Goal: Task Accomplishment & Management: Manage account settings

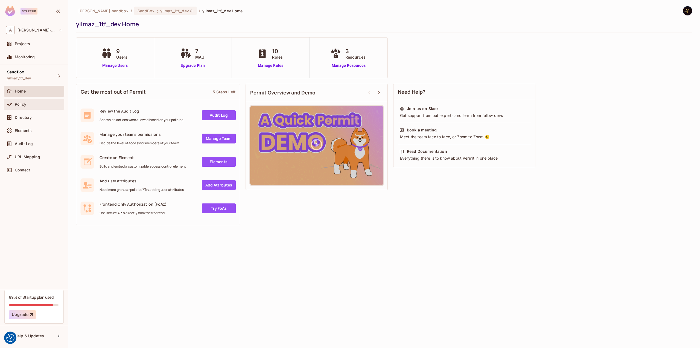
click at [25, 107] on div "Policy" at bounding box center [34, 104] width 60 height 11
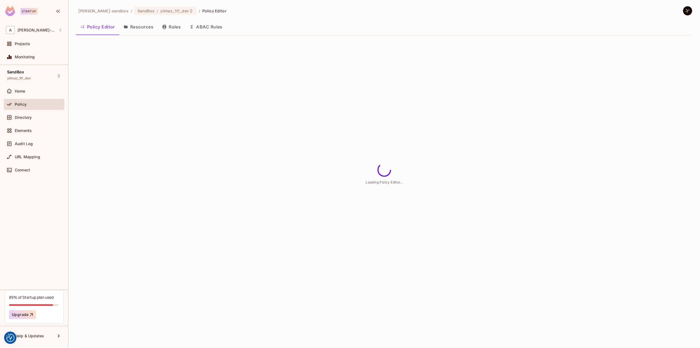
click at [218, 29] on button "ABAC Rules" at bounding box center [206, 27] width 42 height 14
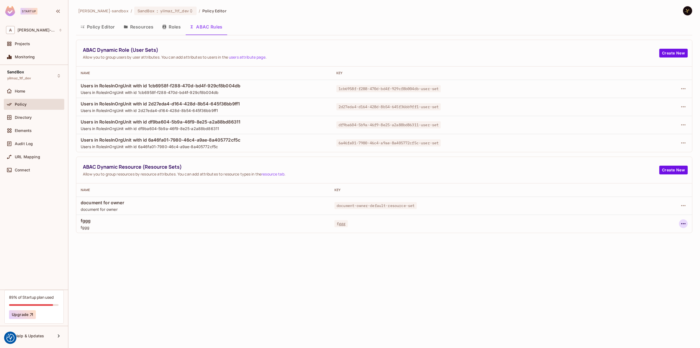
click at [683, 223] on icon "button" at bounding box center [683, 223] width 7 height 7
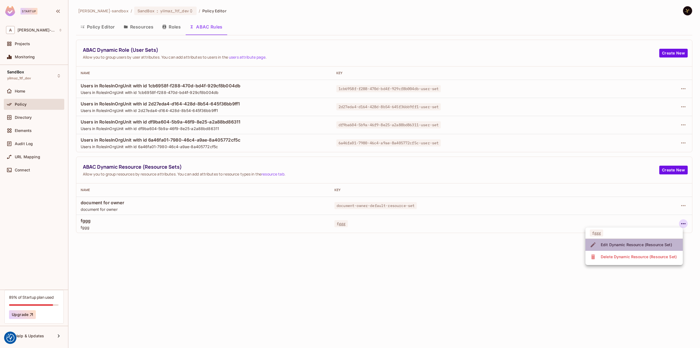
click at [619, 243] on div "Edit Dynamic Resource (Resource Set)" at bounding box center [636, 244] width 71 height 5
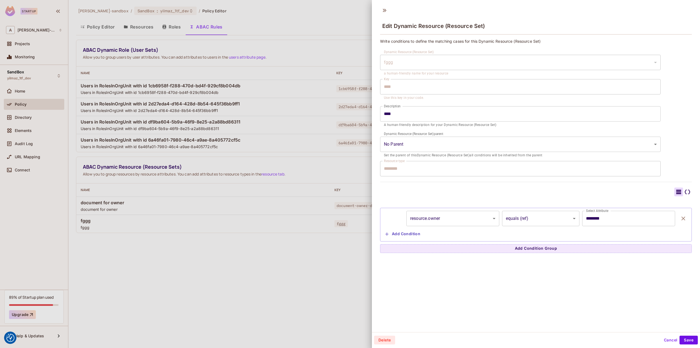
click at [314, 269] on div at bounding box center [350, 174] width 700 height 348
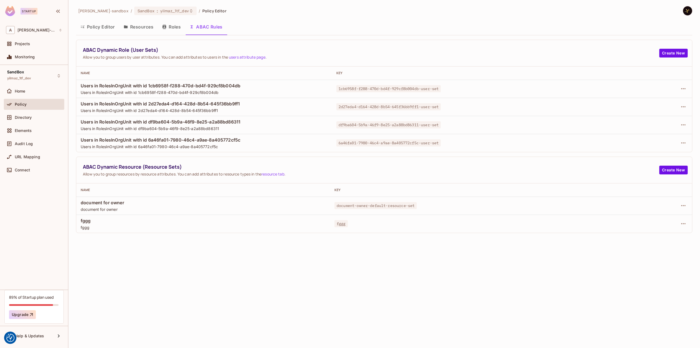
click at [177, 269] on div "[PERSON_NAME]-sandbox / SandBox : yilmaz_1tf_dev / Policy Editor Policy Editor …" at bounding box center [384, 174] width 632 height 348
click at [185, 264] on div "[PERSON_NAME]-sandbox / SandBox : yilmaz_1tf_dev / Policy Editor Policy Editor …" at bounding box center [384, 174] width 632 height 348
click at [687, 240] on button "button" at bounding box center [683, 241] width 9 height 9
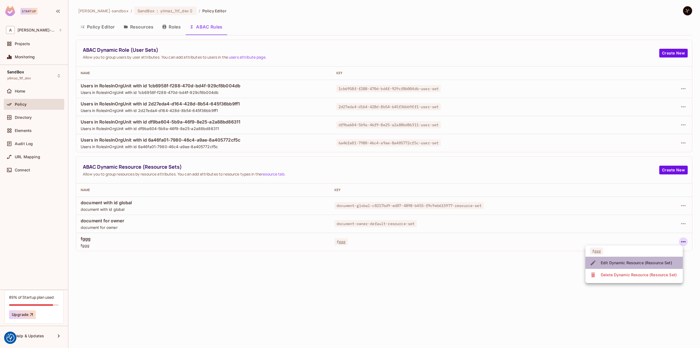
click at [644, 261] on div "Edit Dynamic Resource (Resource Set)" at bounding box center [636, 262] width 71 height 5
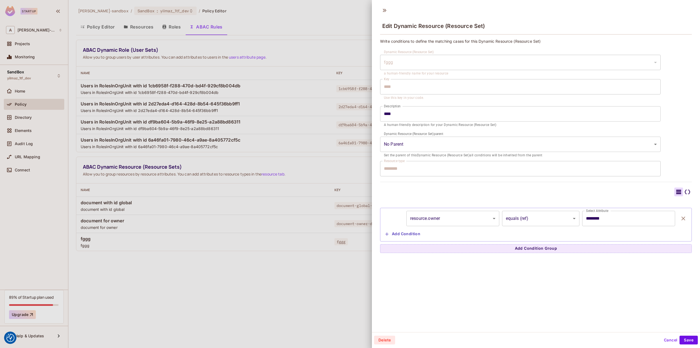
click at [664, 340] on button "Cancel" at bounding box center [671, 339] width 18 height 9
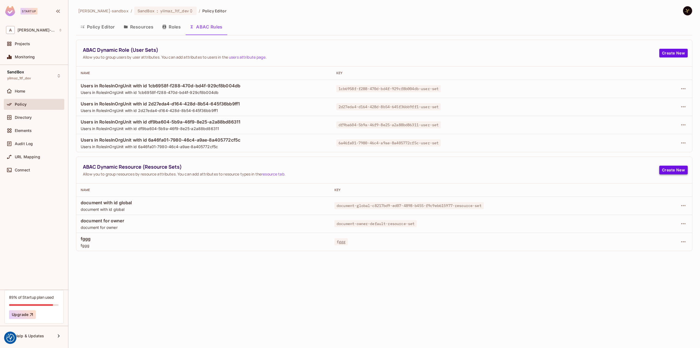
click at [666, 170] on button "Create New" at bounding box center [674, 169] width 28 height 9
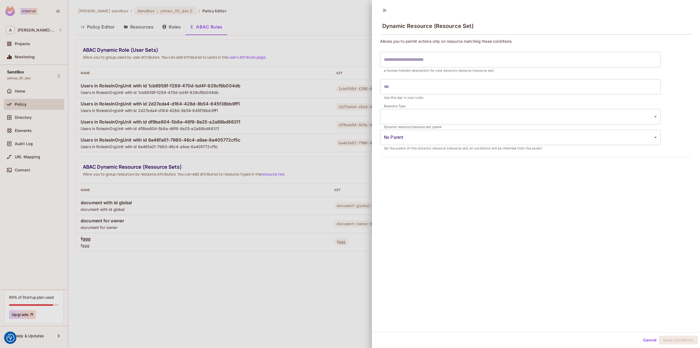
click at [442, 122] on body "We use cookies to enhance your browsing experience, serve personalized ads or c…" at bounding box center [350, 174] width 700 height 348
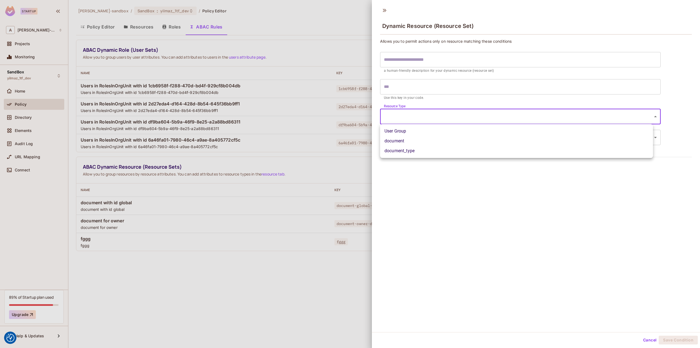
click at [429, 153] on li "document_type" at bounding box center [516, 151] width 273 height 10
type input "**********"
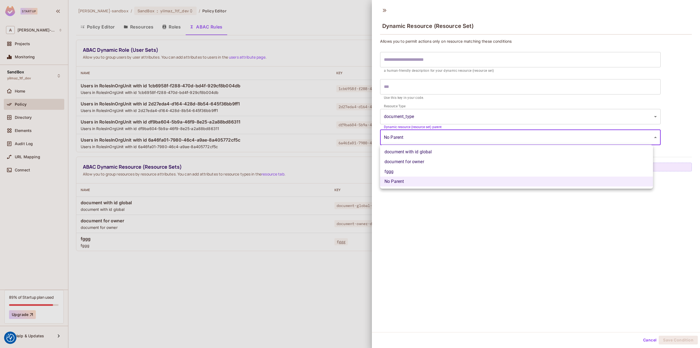
click at [422, 137] on body "We use cookies to enhance your browsing experience, serve personalized ads or c…" at bounding box center [350, 174] width 700 height 348
click at [438, 64] on div at bounding box center [350, 174] width 700 height 348
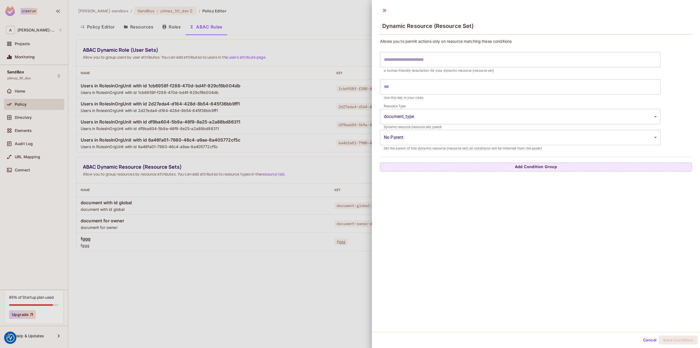
click at [439, 59] on input "text" at bounding box center [520, 59] width 281 height 15
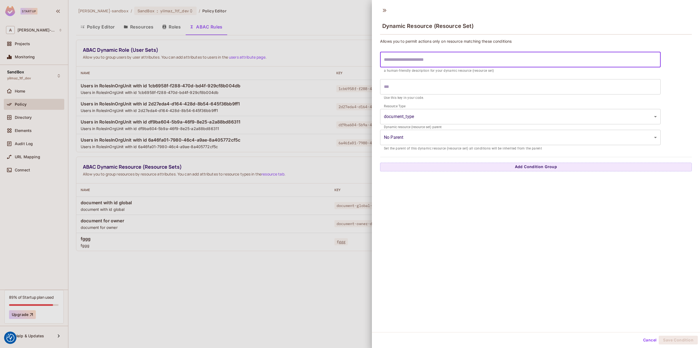
type input "*"
type input "**"
type input "***"
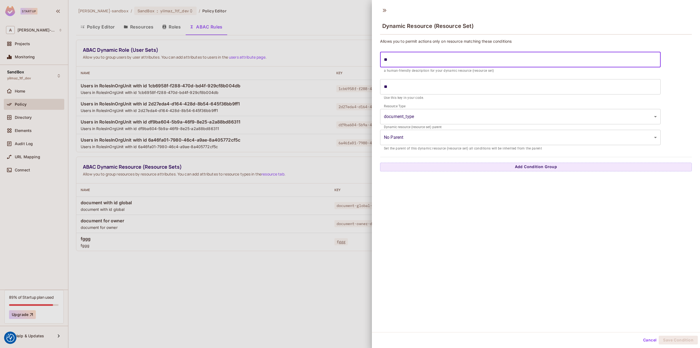
type input "***"
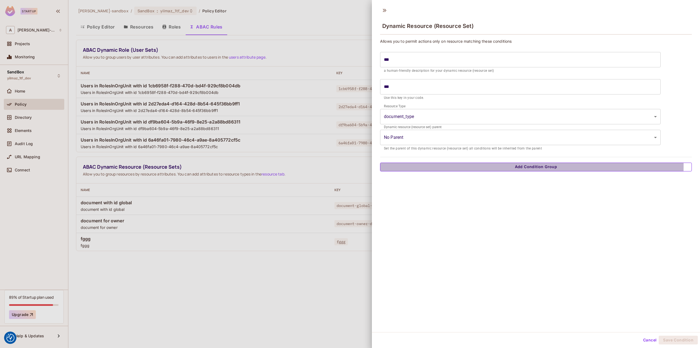
click at [497, 165] on button "Add Condition Group" at bounding box center [536, 166] width 312 height 9
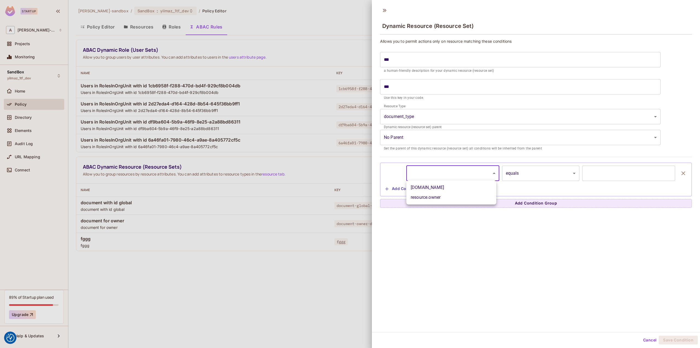
click at [443, 172] on body "We use cookies to enhance your browsing experience, serve personalized ads or c…" at bounding box center [350, 174] width 700 height 348
drag, startPoint x: 443, startPoint y: 186, endPoint x: 447, endPoint y: 185, distance: 4.3
click at [443, 186] on li "resource.id" at bounding box center [451, 187] width 90 height 10
type input "**********"
click at [599, 173] on input "text" at bounding box center [628, 172] width 93 height 15
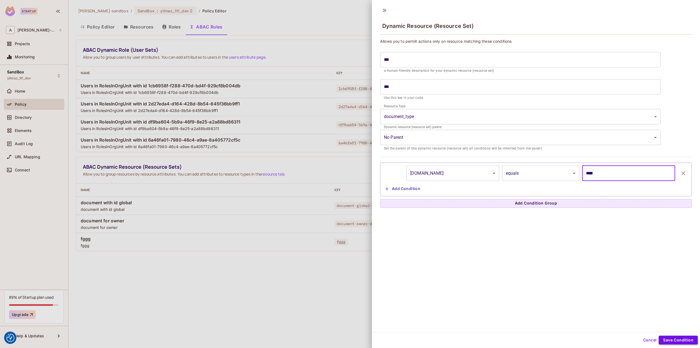
type input "****"
click at [675, 339] on button "Save Condition" at bounding box center [678, 339] width 39 height 9
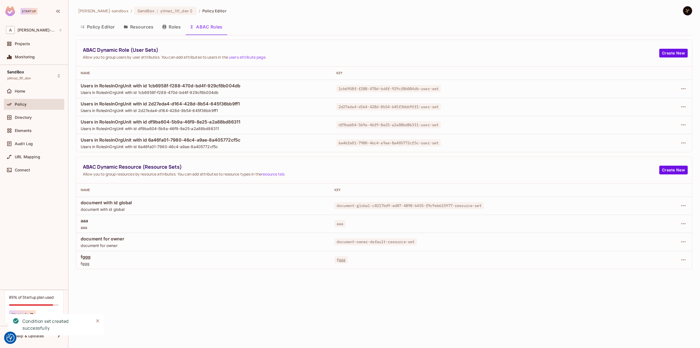
click at [152, 305] on div "[PERSON_NAME]-sandbox / SandBox : yilmaz_1tf_dev / Policy Editor Policy Editor …" at bounding box center [384, 174] width 632 height 348
click at [311, 11] on div "[PERSON_NAME]-sandbox / SandBox : yilmaz_1tf_dev / Policy Editor" at bounding box center [384, 11] width 617 height 10
click at [187, 284] on div "[PERSON_NAME]-sandbox / SandBox : yilmaz_1tf_dev / Policy Editor Policy Editor …" at bounding box center [384, 174] width 632 height 348
click at [295, 307] on div "[PERSON_NAME]-sandbox / SandBox : yilmaz_1tf_dev / Policy Editor Policy Editor …" at bounding box center [384, 174] width 632 height 348
click at [198, 278] on div "[PERSON_NAME]-sandbox / SandBox : yilmaz_1tf_dev / Policy Editor Policy Editor …" at bounding box center [384, 174] width 632 height 348
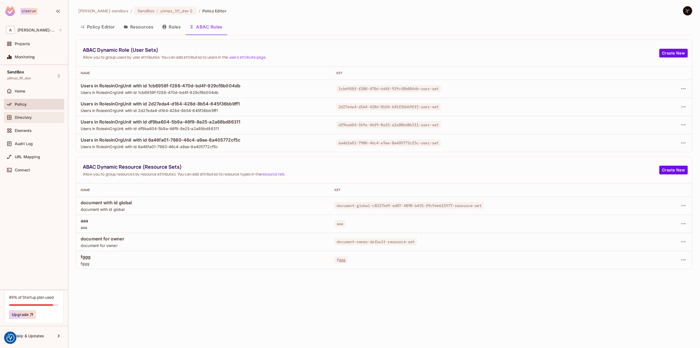
click at [43, 115] on div "Directory" at bounding box center [38, 117] width 47 height 4
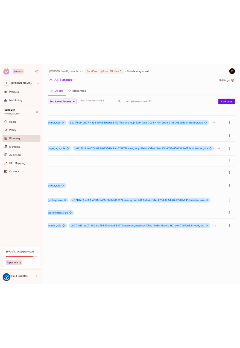
scroll to position [0, 493]
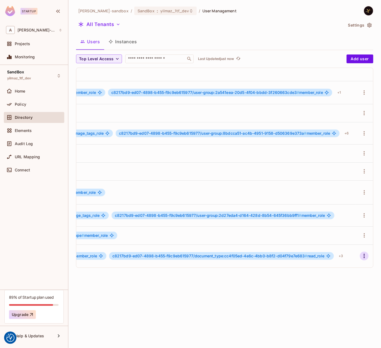
click at [361, 252] on icon "button" at bounding box center [364, 255] width 7 height 7
click at [332, 285] on div "Edit Attributes" at bounding box center [338, 283] width 27 height 5
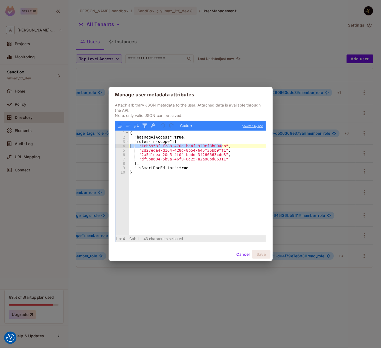
drag, startPoint x: 222, startPoint y: 146, endPoint x: 107, endPoint y: 144, distance: 115.2
click at [107, 144] on div "Manage user metadata attributes Attach arbitrary JSON metadata to the user. Att…" at bounding box center [190, 174] width 381 height 348
click at [226, 146] on div "{ "hasRegAiAccess" : true , "roles-in-scope" : [ "1cb6958f-f288-470d-bd4f-929cf…" at bounding box center [197, 182] width 137 height 104
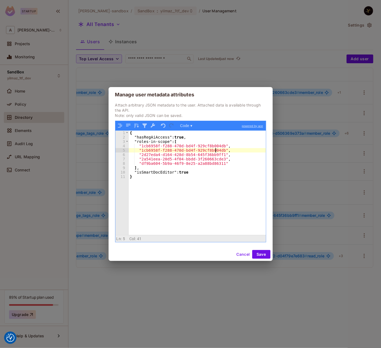
click at [216, 150] on div "{ "hasRegAiAccess" : true , "roles-in-scope" : [ "1cb6958f-f288-470d-bd4f-929cf…" at bounding box center [197, 186] width 137 height 113
click at [218, 151] on div "{ "hasRegAiAccess" : true , "roles-in-scope" : [ "1cb6958f-f288-470d-bd4f-929cf…" at bounding box center [197, 186] width 137 height 113
click at [265, 251] on button "Save" at bounding box center [261, 254] width 18 height 9
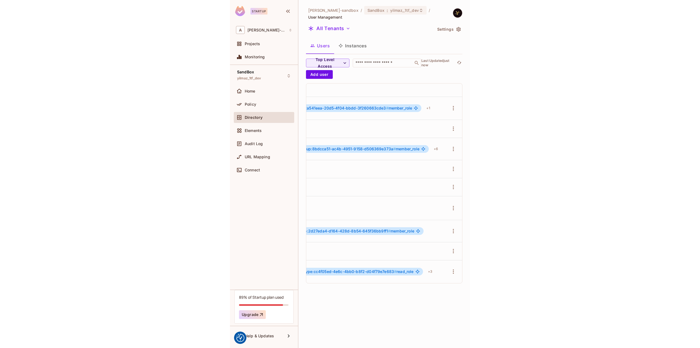
scroll to position [0, 635]
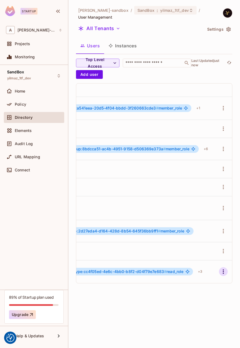
click at [220, 268] on icon "button" at bounding box center [223, 271] width 7 height 7
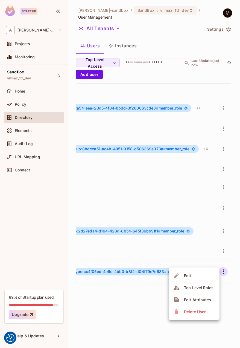
click at [200, 299] on div "Edit Attributes" at bounding box center [197, 299] width 27 height 5
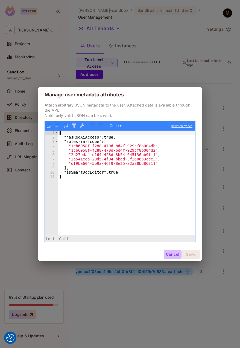
click at [171, 251] on button "Cancel" at bounding box center [173, 254] width 18 height 9
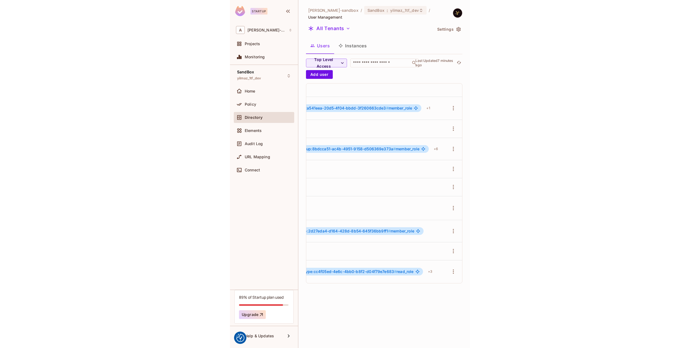
scroll to position [0, 175]
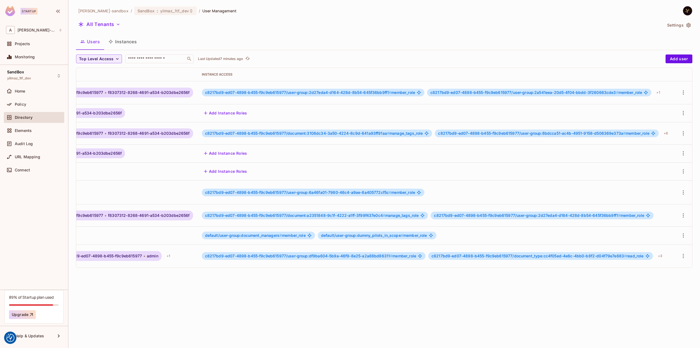
click at [40, 113] on div "Directory" at bounding box center [34, 117] width 60 height 11
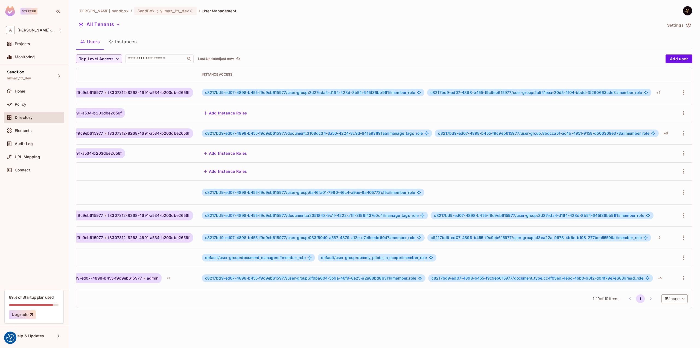
scroll to position [0, 175]
click at [681, 132] on icon "button" at bounding box center [683, 133] width 7 height 7
drag, startPoint x: 293, startPoint y: 282, endPoint x: 317, endPoint y: 286, distance: 23.9
click at [317, 286] on div at bounding box center [350, 174] width 700 height 348
click at [682, 234] on icon "button" at bounding box center [683, 237] width 7 height 7
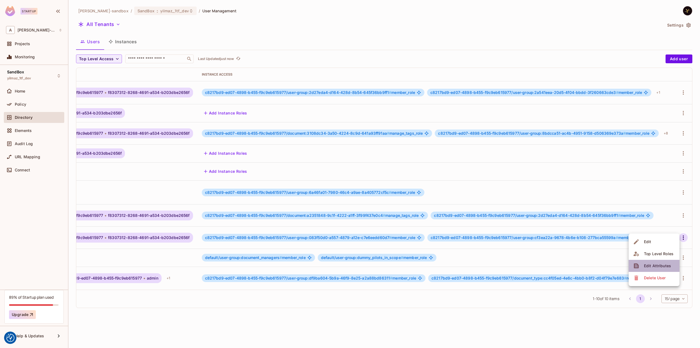
click at [651, 265] on div "Edit Attributes" at bounding box center [657, 265] width 27 height 5
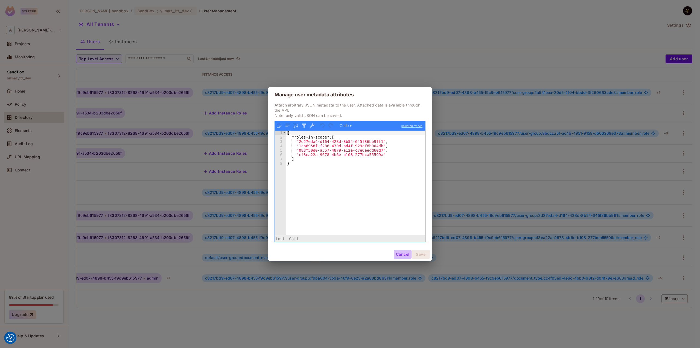
drag, startPoint x: 403, startPoint y: 251, endPoint x: 405, endPoint y: 247, distance: 4.8
click at [403, 251] on button "Cancel" at bounding box center [403, 254] width 18 height 9
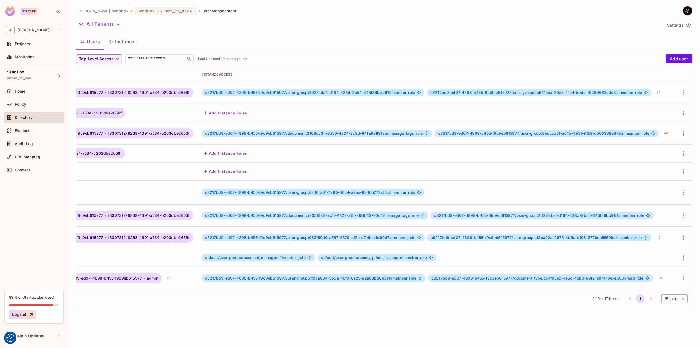
click at [37, 117] on div "Directory" at bounding box center [38, 117] width 47 height 4
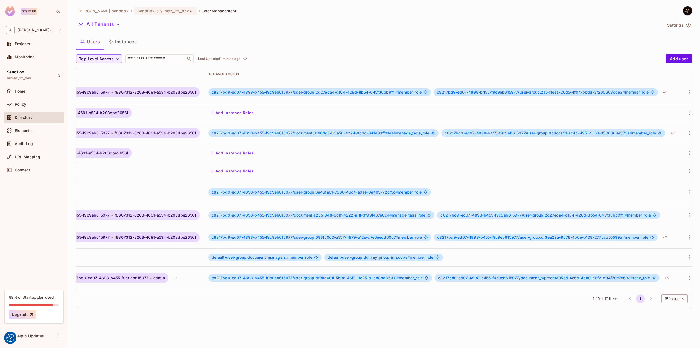
scroll to position [1, 175]
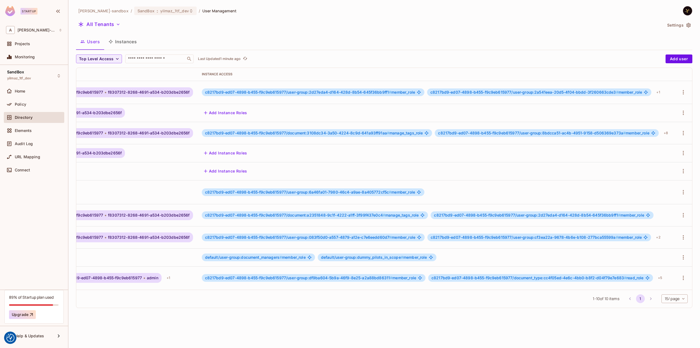
click at [683, 94] on div at bounding box center [683, 92] width 9 height 9
click at [681, 92] on icon "button" at bounding box center [683, 92] width 7 height 7
click at [662, 123] on li "Edit Attributes" at bounding box center [654, 128] width 51 height 12
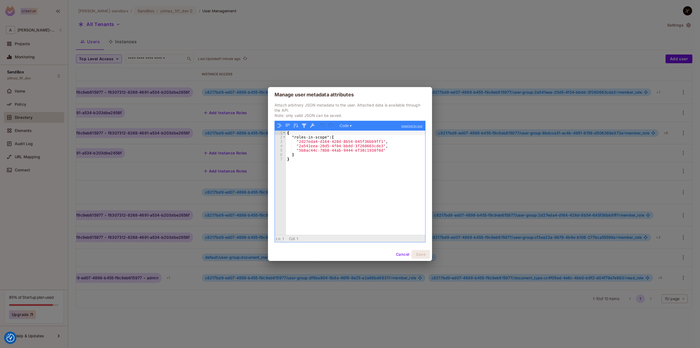
click at [397, 252] on button "Cancel" at bounding box center [403, 254] width 18 height 9
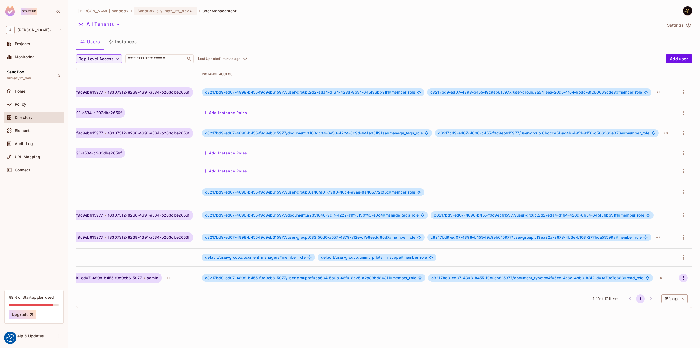
click at [681, 274] on icon "button" at bounding box center [683, 277] width 7 height 7
click at [658, 304] on div "Edit Attributes" at bounding box center [657, 304] width 27 height 5
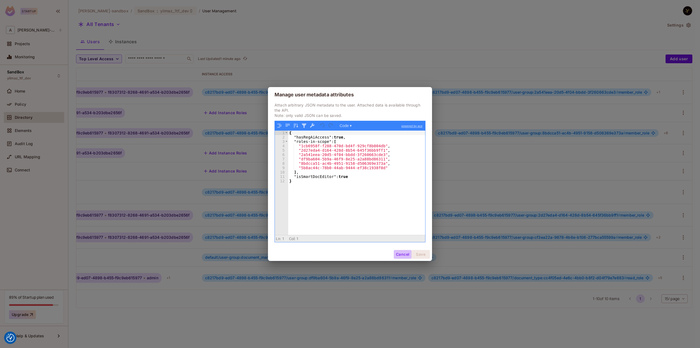
click at [405, 254] on button "Cancel" at bounding box center [403, 254] width 18 height 9
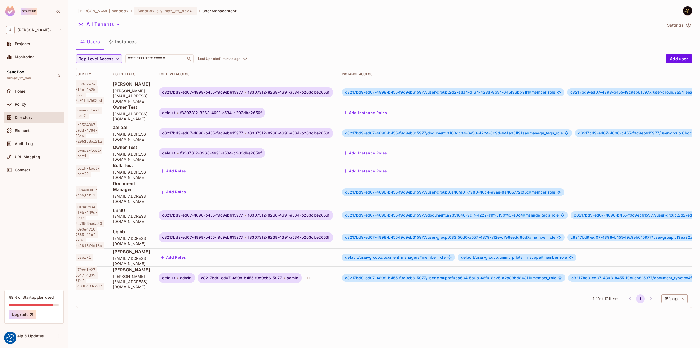
scroll to position [1, 0]
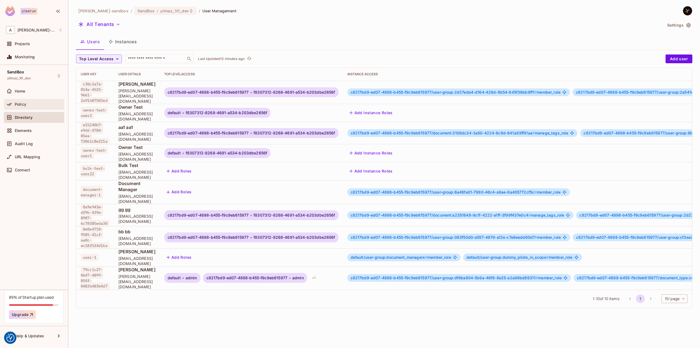
click at [37, 99] on div "Policy" at bounding box center [34, 104] width 60 height 11
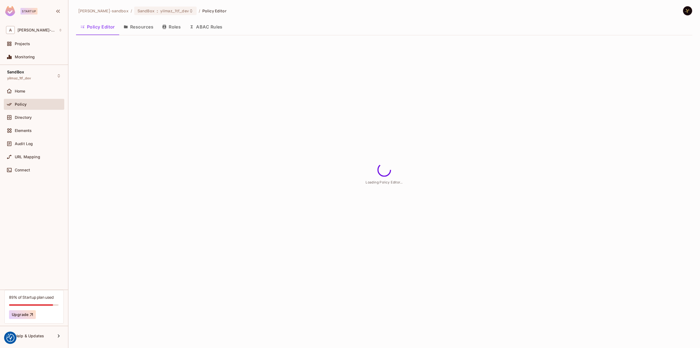
click at [213, 26] on button "ABAC Rules" at bounding box center [206, 27] width 42 height 14
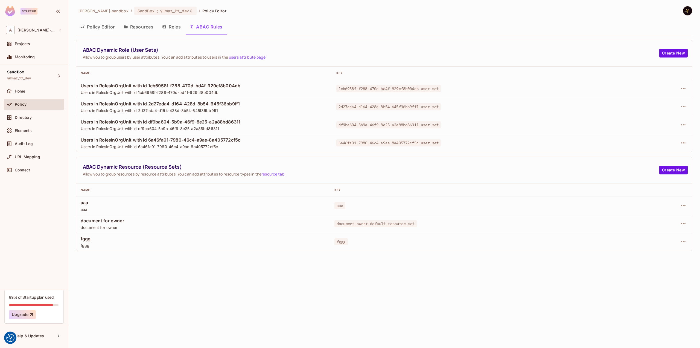
click at [465, 267] on div "alex-trustflight-sandbox / SandBox : yilmaz_1tf_dev / Policy Editor Policy Edit…" at bounding box center [384, 174] width 632 height 348
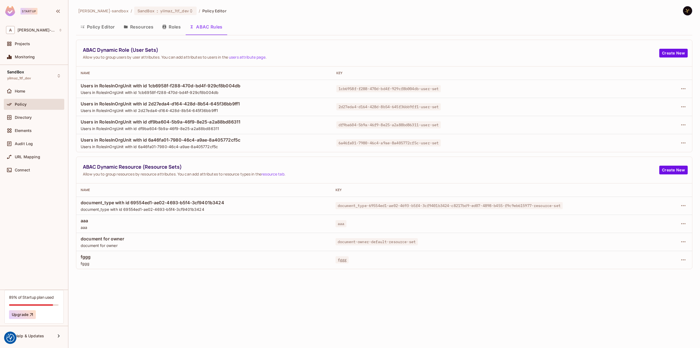
click at [175, 304] on div "[PERSON_NAME]-sandbox / SandBox : yilmaz_1tf_dev / Policy Editor Policy Editor …" at bounding box center [384, 174] width 632 height 348
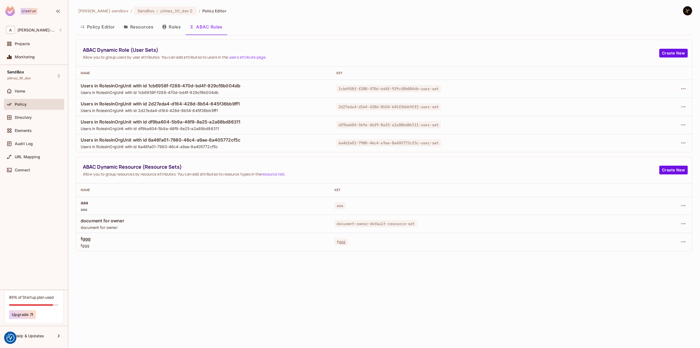
click at [166, 279] on div "alex-trustflight-sandbox / SandBox : yilmaz_1tf_dev / Policy Editor Policy Edit…" at bounding box center [384, 174] width 632 height 348
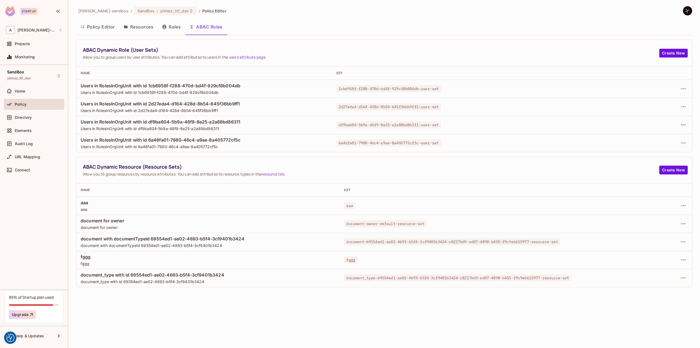
click at [149, 300] on div "[PERSON_NAME]-sandbox / SandBox : yilmaz_1tf_dev / Policy Editor Policy Editor …" at bounding box center [384, 174] width 632 height 348
click at [135, 313] on div "[PERSON_NAME]-sandbox / SandBox : yilmaz_1tf_dev / Policy Editor Policy Editor …" at bounding box center [384, 174] width 632 height 348
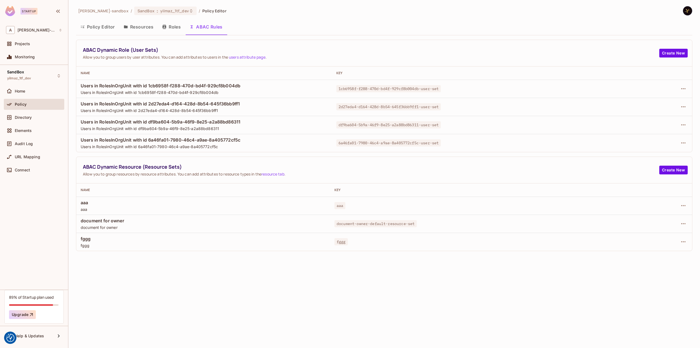
click at [271, 23] on div "Policy Editor Resources Roles ABAC Rules" at bounding box center [384, 27] width 617 height 14
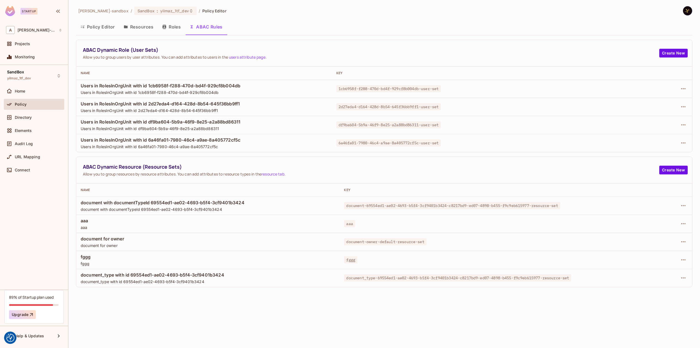
click at [126, 307] on div "[PERSON_NAME]-sandbox / SandBox : yilmaz_1tf_dev / Policy Editor Policy Editor …" at bounding box center [384, 174] width 632 height 348
click at [135, 301] on div "[PERSON_NAME]-sandbox / SandBox : yilmaz_1tf_dev / Policy Editor Policy Editor …" at bounding box center [384, 174] width 632 height 348
click at [155, 298] on div "[PERSON_NAME]-sandbox / SandBox : yilmaz_1tf_dev / Policy Editor Policy Editor …" at bounding box center [384, 174] width 632 height 348
click at [212, 316] on div "[PERSON_NAME]-sandbox / SandBox : yilmaz_1tf_dev / Policy Editor Policy Editor …" at bounding box center [384, 174] width 632 height 348
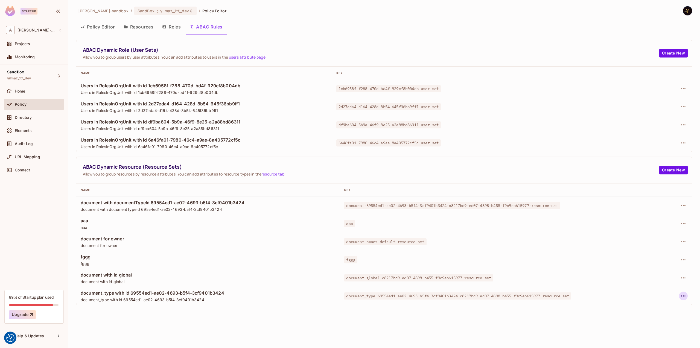
click at [683, 294] on icon "button" at bounding box center [683, 295] width 7 height 7
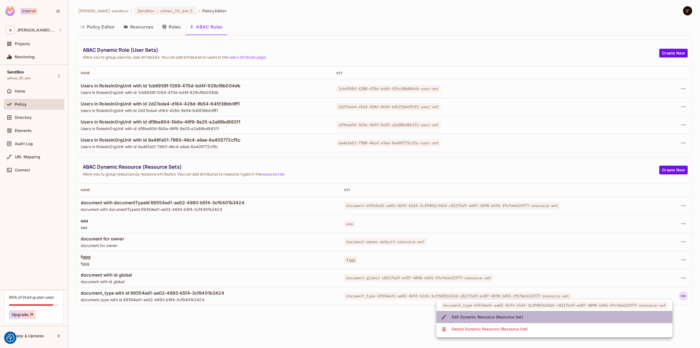
click at [464, 314] on div "Edit Dynamic Resource (Resource Set)" at bounding box center [487, 316] width 71 height 5
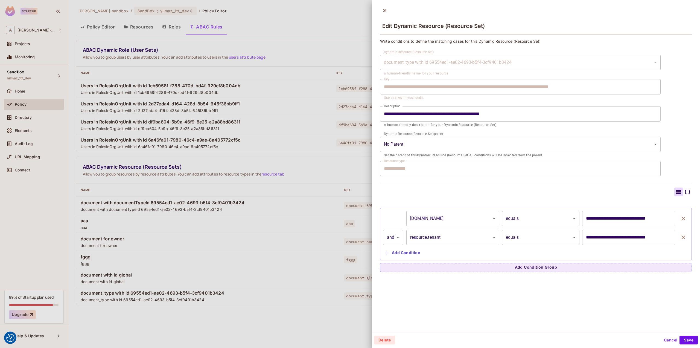
click at [662, 338] on button "Cancel" at bounding box center [671, 339] width 18 height 9
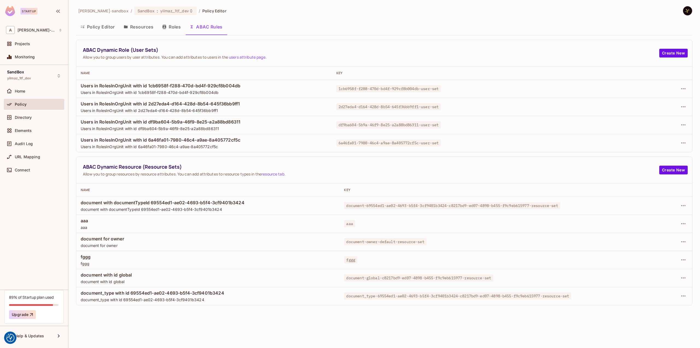
click at [134, 27] on button "Resources" at bounding box center [138, 27] width 39 height 14
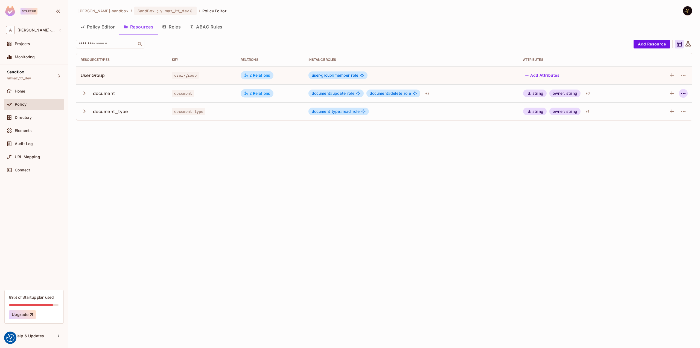
click at [682, 91] on icon "button" at bounding box center [683, 93] width 7 height 7
click at [666, 114] on div "Edit Resource" at bounding box center [660, 114] width 26 height 5
click at [684, 92] on icon "button" at bounding box center [683, 93] width 7 height 7
click at [667, 112] on div "Edit Resource" at bounding box center [660, 114] width 26 height 5
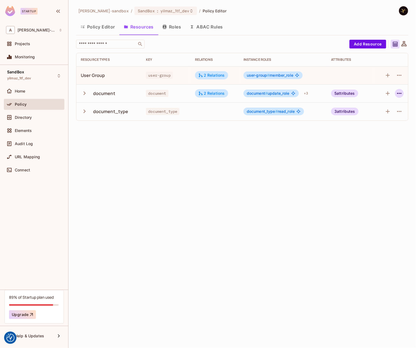
click at [399, 95] on icon "button" at bounding box center [399, 93] width 7 height 7
click at [388, 112] on div "Edit Resource" at bounding box center [375, 114] width 26 height 5
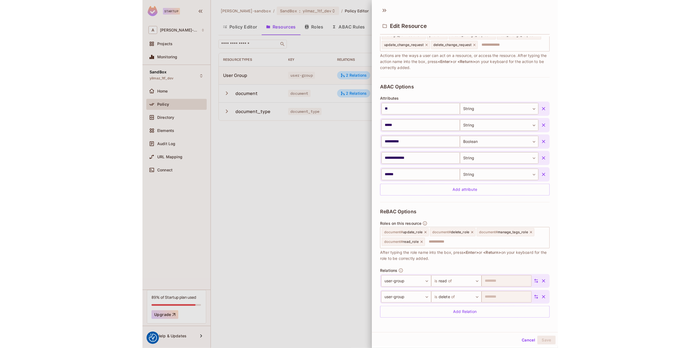
scroll to position [1, 0]
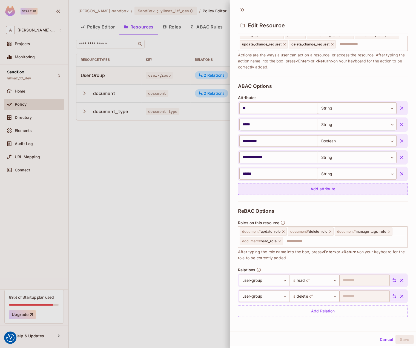
click at [307, 187] on div "Add attribute" at bounding box center [323, 189] width 170 height 12
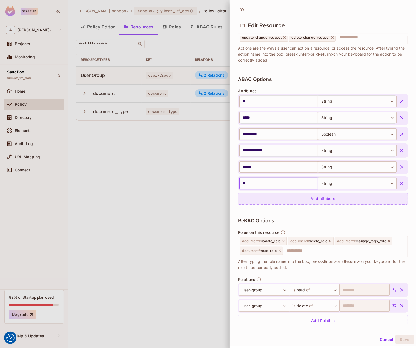
type input "**"
click at [319, 203] on div "Add attribute" at bounding box center [323, 199] width 170 height 12
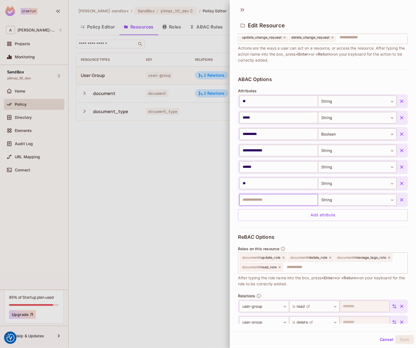
click at [399, 202] on icon "button" at bounding box center [401, 199] width 5 height 5
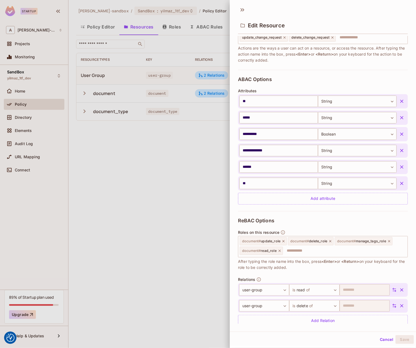
click at [135, 176] on div at bounding box center [208, 174] width 416 height 348
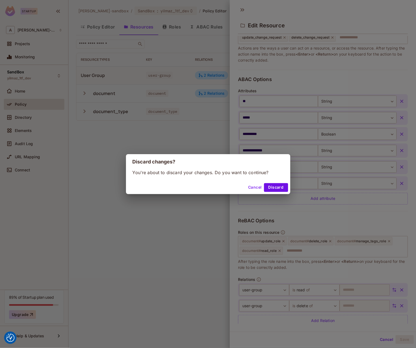
click at [273, 188] on button "Discard" at bounding box center [276, 187] width 24 height 9
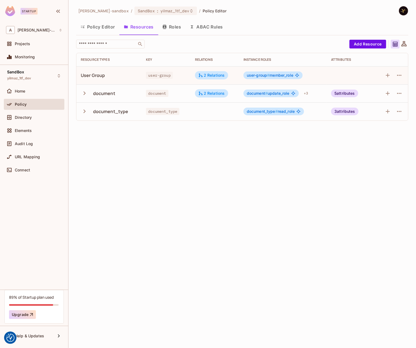
click at [188, 168] on div "alex-trustflight-sandbox / SandBox : yilmaz_1tf_dev / Policy Editor Policy Edit…" at bounding box center [241, 174] width 347 height 348
click at [213, 27] on button "ABAC Rules" at bounding box center [206, 27] width 42 height 14
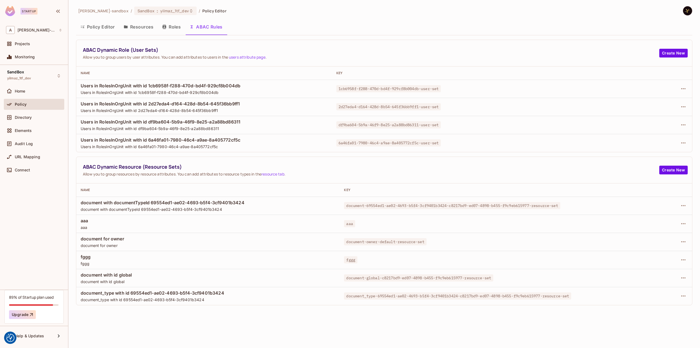
click at [282, 316] on div "alex-trustflight-sandbox / SandBox : yilmaz_1tf_dev / Policy Editor Policy Edit…" at bounding box center [384, 174] width 632 height 348
click at [106, 24] on button "Policy Editor" at bounding box center [97, 27] width 43 height 14
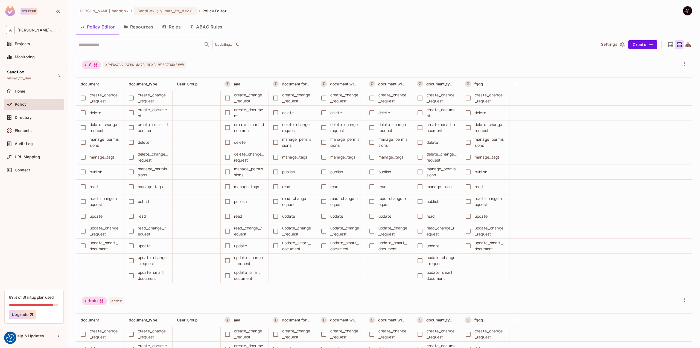
click at [413, 52] on div "​ Updating... Settings Create aa1 e9d9e466-24f4-4d73-90a5-8536734a3ff8 document…" at bounding box center [384, 194] width 617 height 308
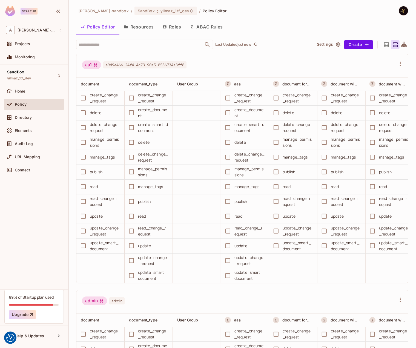
click at [273, 32] on div "Policy Editor Resources Roles ABAC Rules" at bounding box center [242, 27] width 332 height 14
